Goal: Task Accomplishment & Management: Complete application form

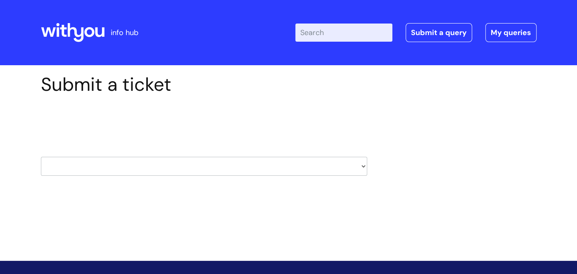
click at [263, 166] on select "HR / People IT and Support Clinical Drug Alerts Finance Accounts Data Support T…" at bounding box center [204, 166] width 326 height 19
select select "it_and_support"
click at [41, 157] on select "HR / People IT and Support Clinical Drug Alerts Finance Accounts Data Support T…" at bounding box center [204, 166] width 326 height 19
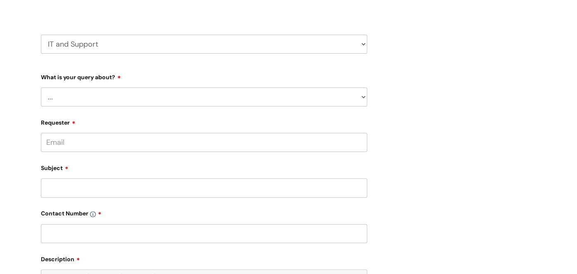
scroll to position [124, 0]
click at [336, 107] on form "Type Of Request ... Accounts (Finance) Alerts! (For clinical team) Data Protect…" at bounding box center [204, 240] width 326 height 343
click at [336, 101] on select "... Mobile Phone Reset & MFA Accounts, Starters and Leavers IT Hardware issue I…" at bounding box center [204, 95] width 326 height 19
select select "I need help logging in"
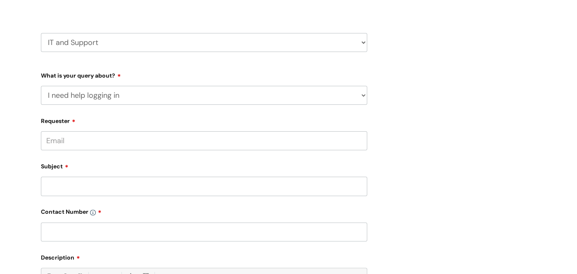
click at [41, 86] on select "... Mobile Phone Reset & MFA Accounts, Starters and Leavers IT Hardware issue I…" at bounding box center [204, 95] width 326 height 19
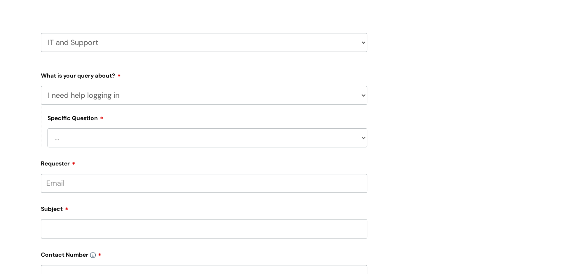
click at [308, 142] on select "... I need help logging into my laptop/chromebook I need access or help logging…" at bounding box center [208, 137] width 320 height 19
select select "I need access or help logging into a system, including Single Sign On"
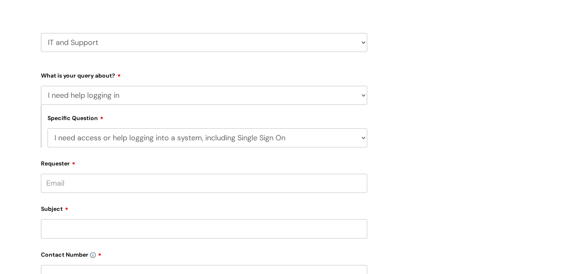
click at [48, 129] on select "... I need help logging into my laptop/chromebook I need access or help logging…" at bounding box center [208, 137] width 320 height 19
click at [304, 183] on select "... Nebula Halo IT Portal PCMIS Ulysses iTrent CJSM NHS email Summary Care Reco…" at bounding box center [208, 180] width 320 height 19
click at [462, 22] on div "Submit a ticket Select issue type HR / People IT and Support Clinical Drug Aler…" at bounding box center [289, 230] width 508 height 560
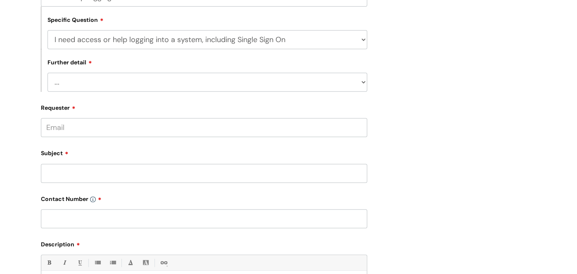
scroll to position [223, 0]
click at [334, 87] on select "... Nebula Halo IT Portal PCMIS Ulysses iTrent CJSM NHS email Summary Care Reco…" at bounding box center [208, 81] width 320 height 19
click at [332, 89] on select "... Nebula Halo IT Portal PCMIS Ulysses iTrent CJSM NHS email Summary Care Reco…" at bounding box center [208, 81] width 320 height 19
select select "iTrent"
click at [48, 73] on select "... Nebula Halo IT Portal PCMIS Ulysses iTrent CJSM NHS email Summary Care Reco…" at bounding box center [208, 81] width 320 height 19
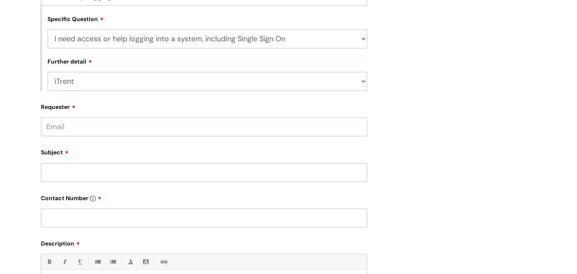
click at [254, 135] on input "Requester" at bounding box center [204, 126] width 326 height 19
type input "j"
type input "jordan.fryer@wearewithyou.org.uk"
click at [168, 180] on input "Subject" at bounding box center [204, 172] width 326 height 19
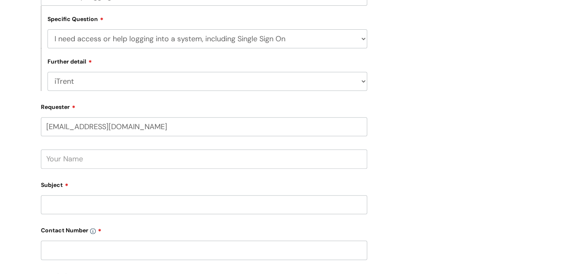
click at [164, 160] on input "text" at bounding box center [204, 159] width 326 height 19
type input "[PERSON_NAME]"
click at [211, 211] on input "Subject" at bounding box center [204, 204] width 326 height 19
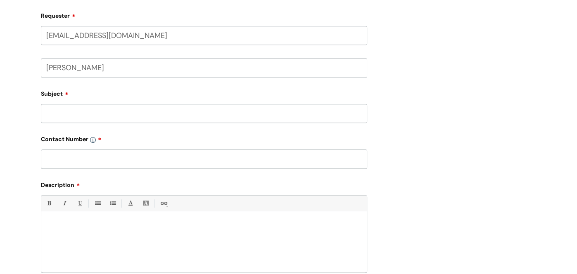
scroll to position [306, 0]
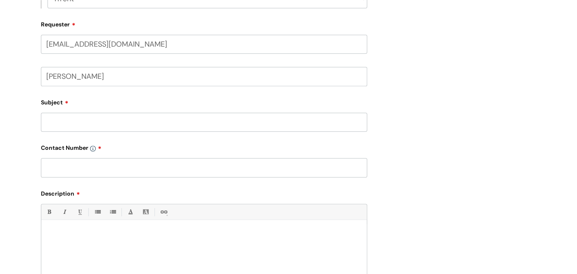
click at [323, 120] on input "Subject" at bounding box center [204, 122] width 326 height 19
type input "Locked out / Forgotten Password for Self-Service"
click at [264, 164] on input "text" at bounding box center [204, 167] width 326 height 19
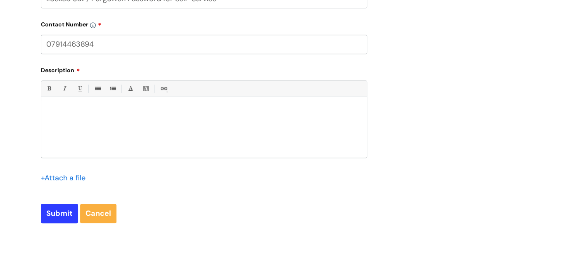
scroll to position [433, 0]
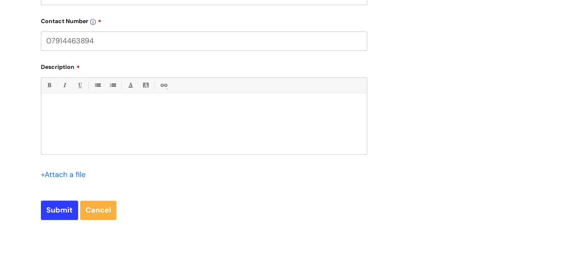
type input "07914463894"
click at [270, 114] on div at bounding box center [204, 125] width 326 height 57
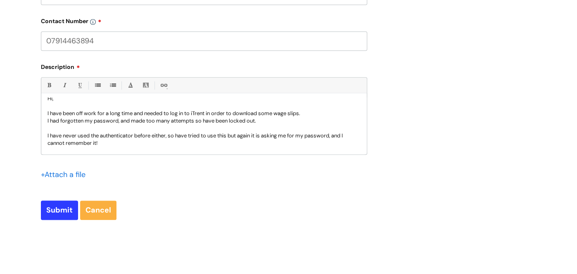
scroll to position [16, 0]
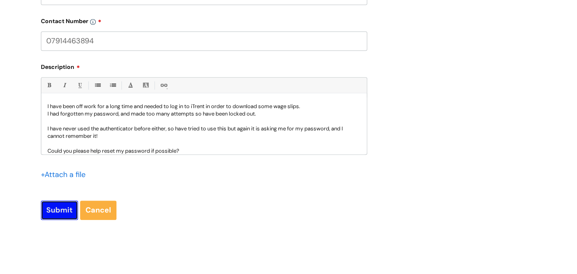
click at [53, 214] on input "Submit" at bounding box center [59, 210] width 37 height 19
type input "Please Wait..."
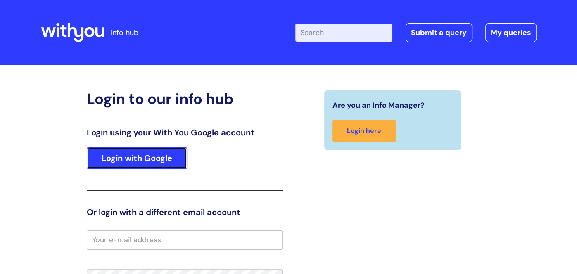
click at [167, 164] on link "Login with Google" at bounding box center [137, 157] width 100 height 21
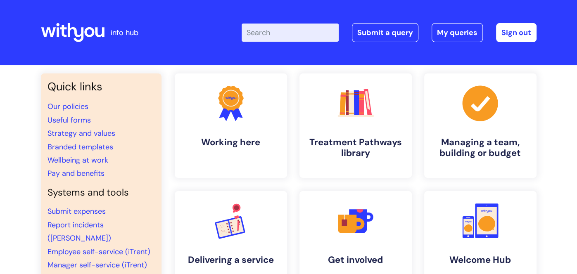
click at [89, 247] on link "Employee self-service (iTrent)" at bounding box center [99, 252] width 103 height 10
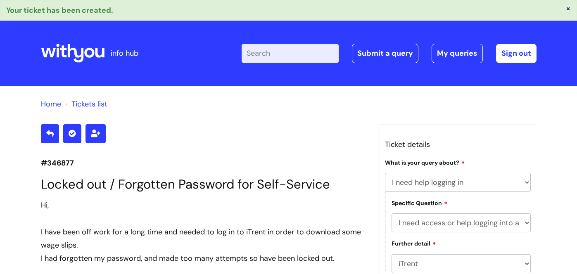
select select "I need help logging in"
select select "I need access or help logging into a system, including Single Sign On"
select select "iTrent"
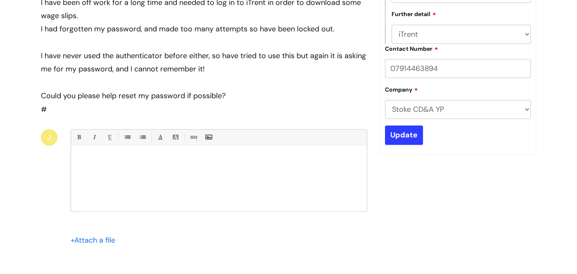
scroll to position [228, 0]
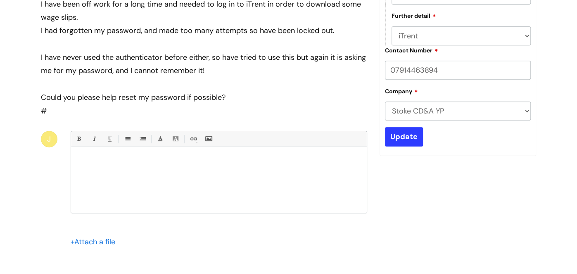
click at [223, 168] on div at bounding box center [219, 182] width 296 height 62
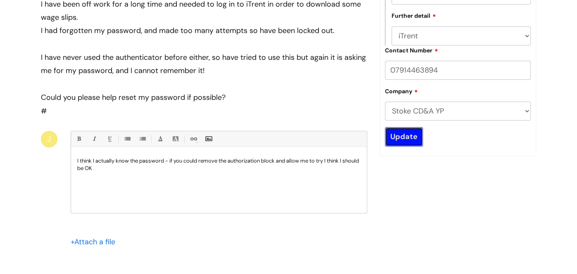
click at [398, 144] on input "Update" at bounding box center [404, 136] width 38 height 19
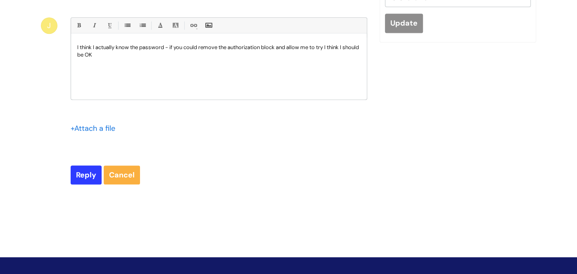
scroll to position [343, 0]
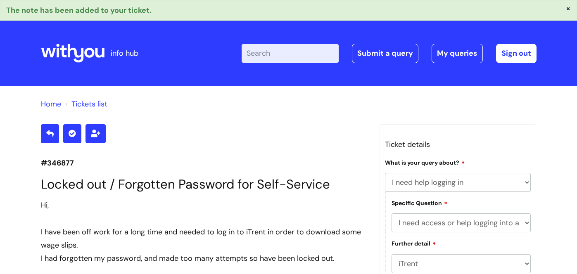
select select "I need help logging in"
select select "I need access or help logging into a system, including Single Sign On"
select select "iTrent"
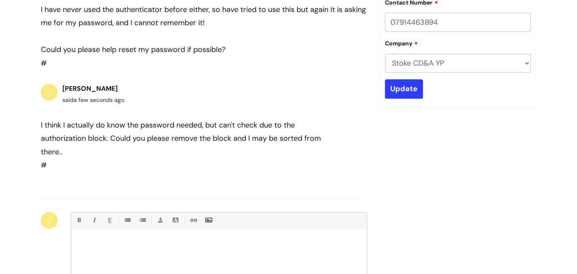
scroll to position [275, 0]
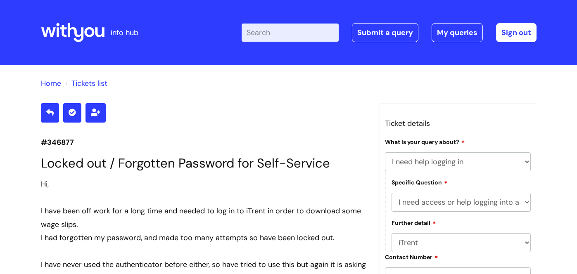
select select "I need help logging in"
select select "I need access or help logging into a system, including Single Sign On"
select select "iTrent"
